Goal: Information Seeking & Learning: Learn about a topic

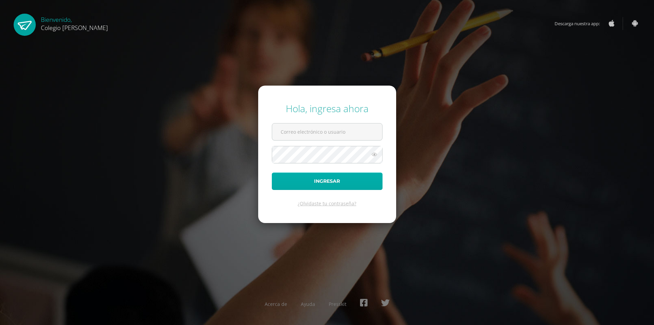
type input "COS00715@osoriosandoval.edu.gt"
click at [315, 183] on button "Ingresar" at bounding box center [327, 180] width 111 height 17
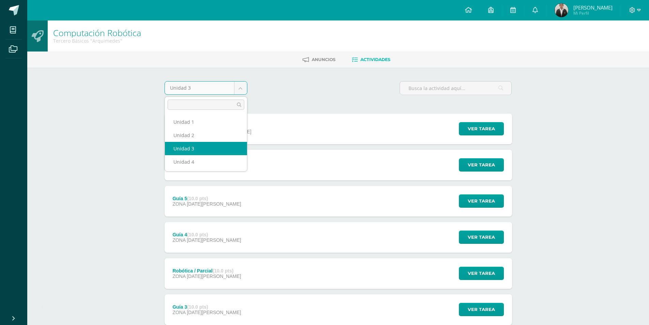
click at [238, 92] on body "Hola [PERSON_NAME], [PERSON_NAME]! Mis cursos Archivos Cerrar panel Artes Visua…" at bounding box center [324, 221] width 649 height 442
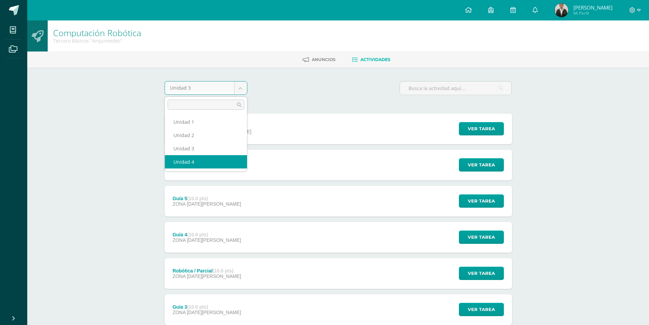
select select "Unidad 4"
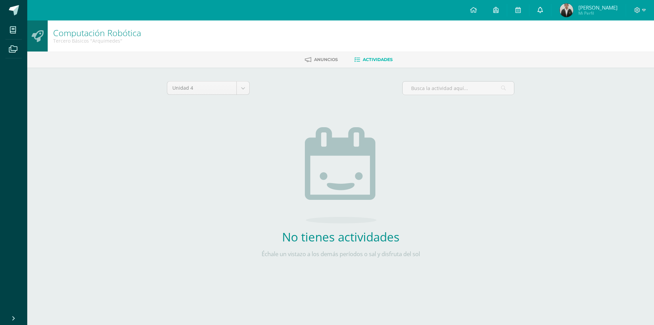
click at [548, 9] on link at bounding box center [541, 10] width 22 height 20
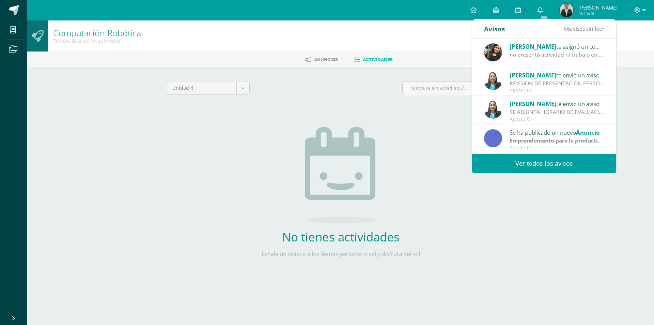
click at [547, 87] on div "REVISION DE PRESENTACIÓN PERSONAL: Saludos Cordiales Les recordamos que estamos…" at bounding box center [557, 83] width 95 height 8
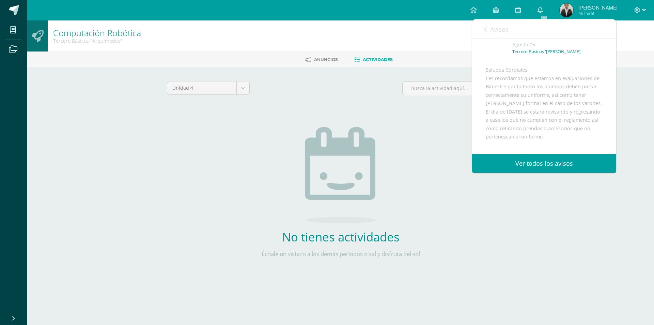
scroll to position [102, 0]
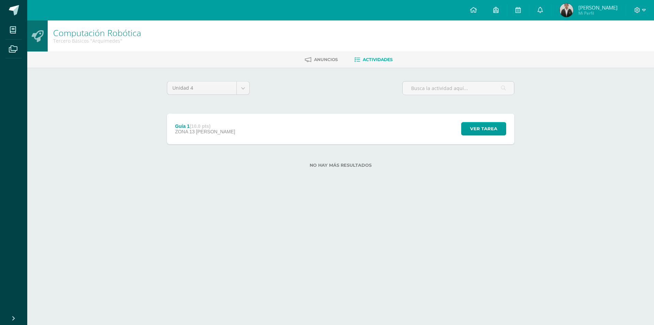
click at [465, 118] on div "Ver tarea" at bounding box center [482, 128] width 63 height 31
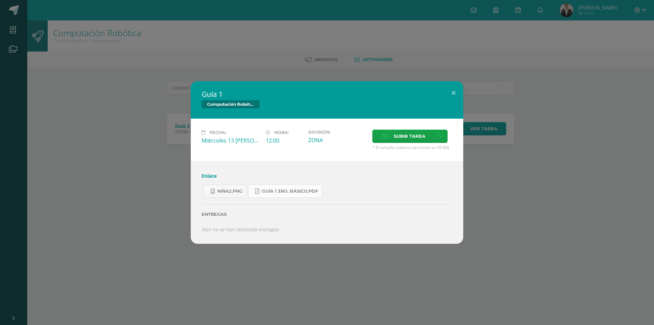
click at [270, 186] on link "Guía 1 3ro. Básico.pdf" at bounding box center [285, 190] width 74 height 13
click at [226, 194] on link "niña2.png" at bounding box center [224, 190] width 43 height 13
click at [266, 187] on link "Guía 1 3ro. Básico.pdf" at bounding box center [285, 190] width 74 height 13
click at [209, 173] on link "Enlace" at bounding box center [209, 175] width 15 height 6
click at [217, 196] on link "niña2.png" at bounding box center [224, 190] width 43 height 13
